Goal: Information Seeking & Learning: Learn about a topic

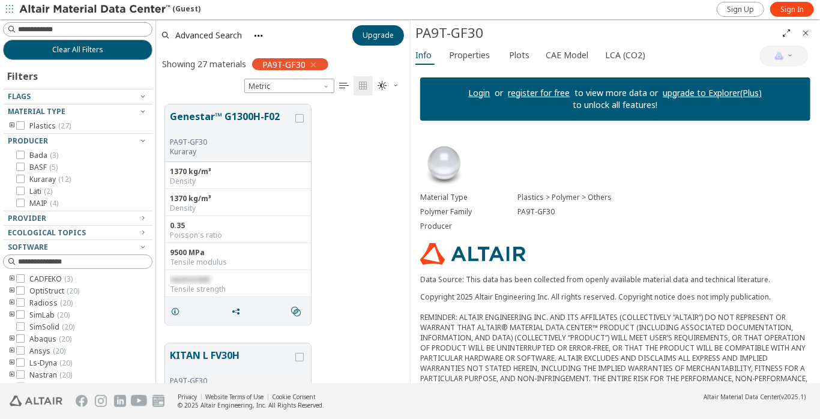
scroll to position [70, 0]
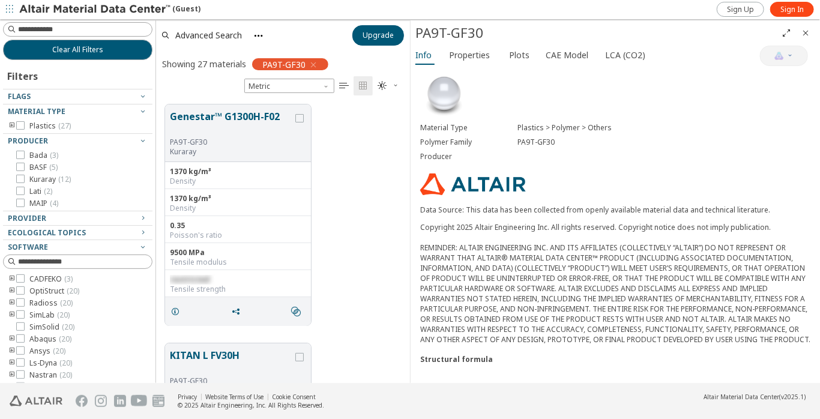
click at [477, 361] on div "Structural formula" at bounding box center [615, 359] width 390 height 10
click at [480, 359] on div "Structural formula" at bounding box center [615, 359] width 390 height 10
click at [480, 358] on div "Structural formula" at bounding box center [615, 359] width 390 height 10
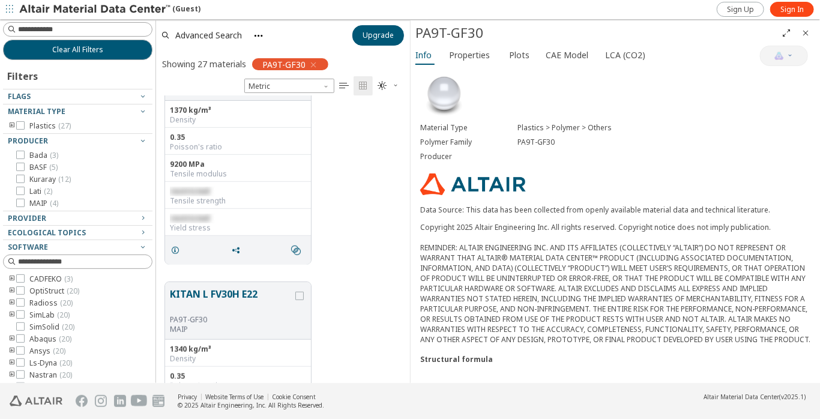
scroll to position [0, 0]
